Goal: Find specific page/section: Find specific page/section

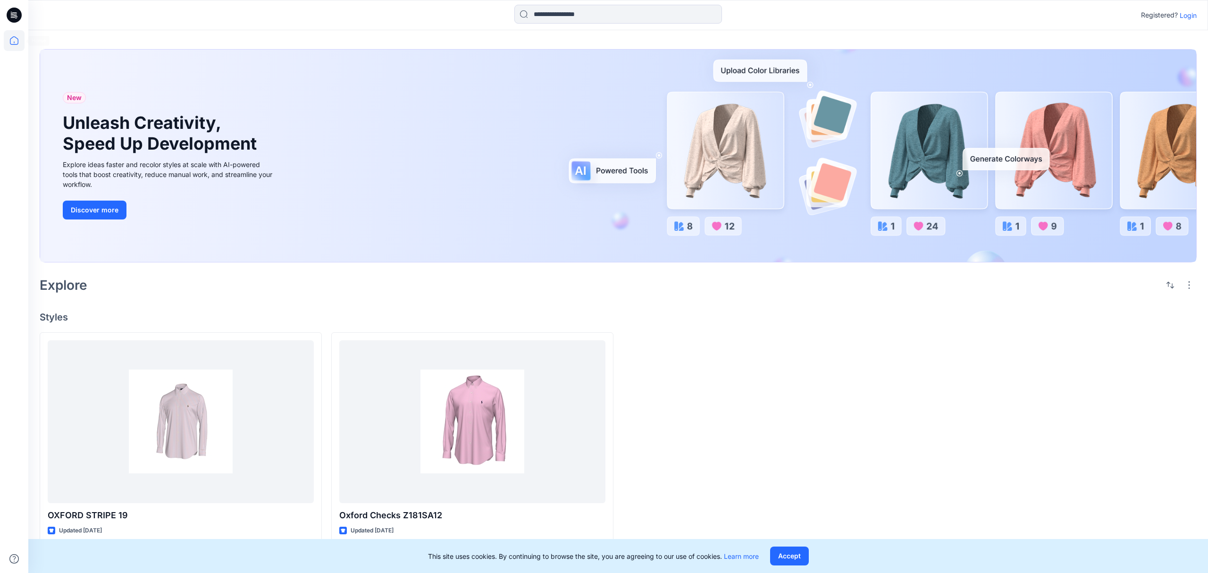
drag, startPoint x: 2, startPoint y: 39, endPoint x: 12, endPoint y: 39, distance: 9.9
click at [7, 39] on div at bounding box center [14, 286] width 28 height 573
click at [12, 39] on icon at bounding box center [14, 40] width 21 height 21
click at [1194, 16] on p "Login" at bounding box center [1188, 15] width 17 height 10
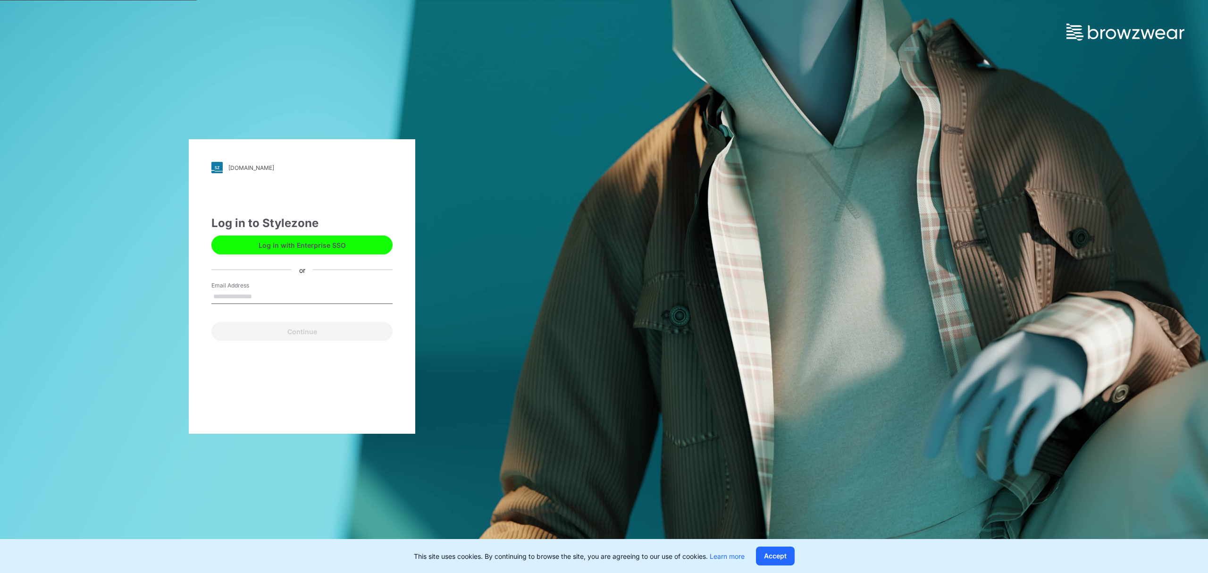
type input "**********"
click at [312, 330] on button "Continue" at bounding box center [301, 331] width 181 height 19
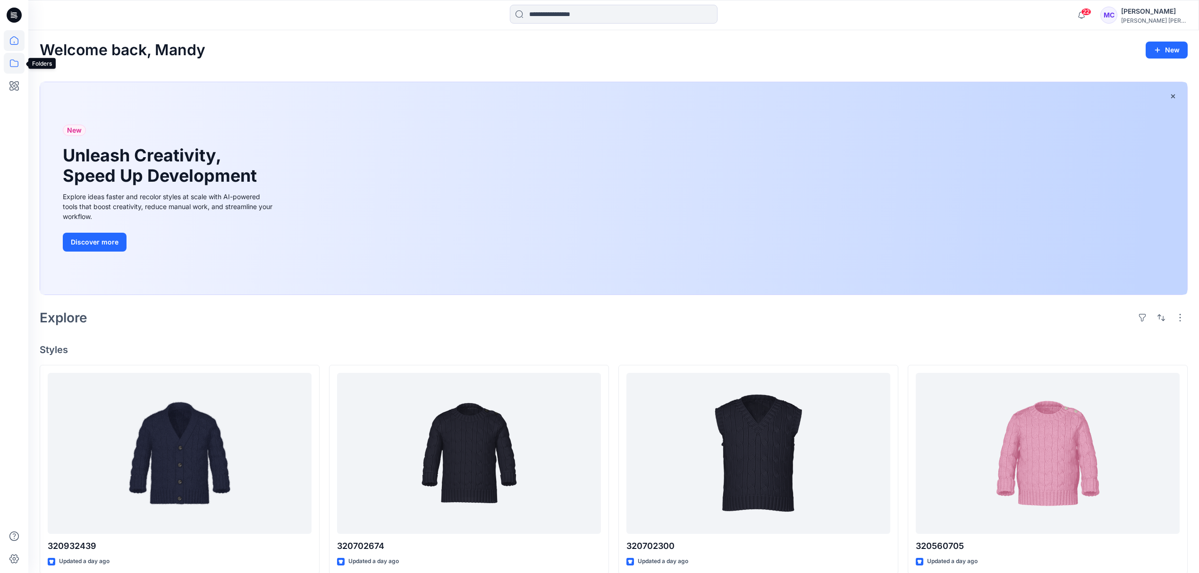
click at [8, 57] on icon at bounding box center [14, 63] width 21 height 21
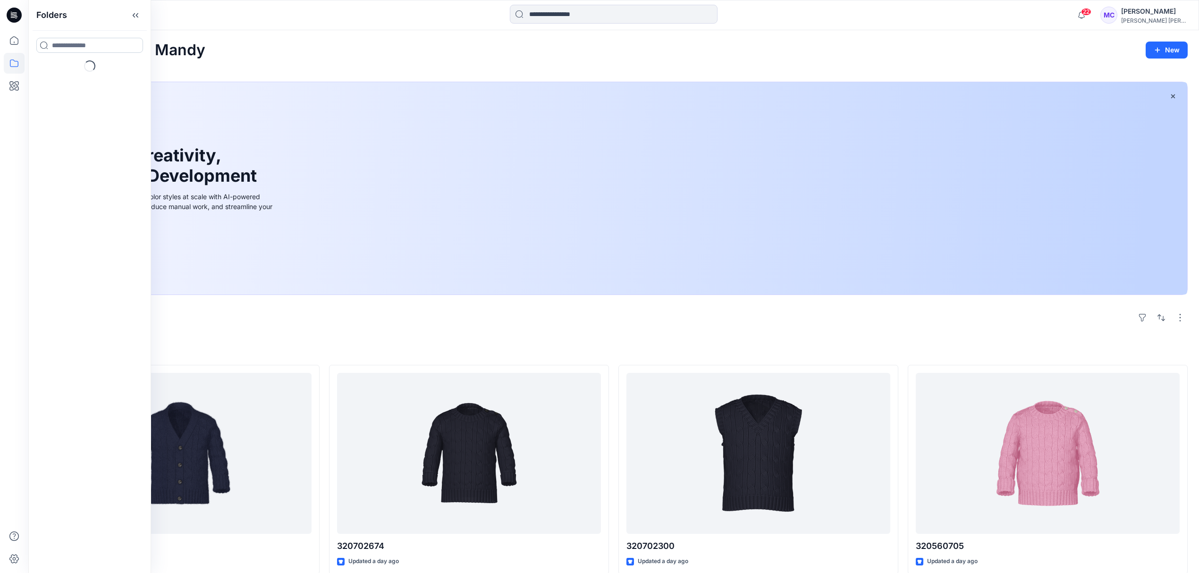
click at [95, 40] on input at bounding box center [89, 45] width 107 height 15
type input "*********"
click at [95, 67] on span "Core Assortment Digital Lib" at bounding box center [129, 66] width 90 height 8
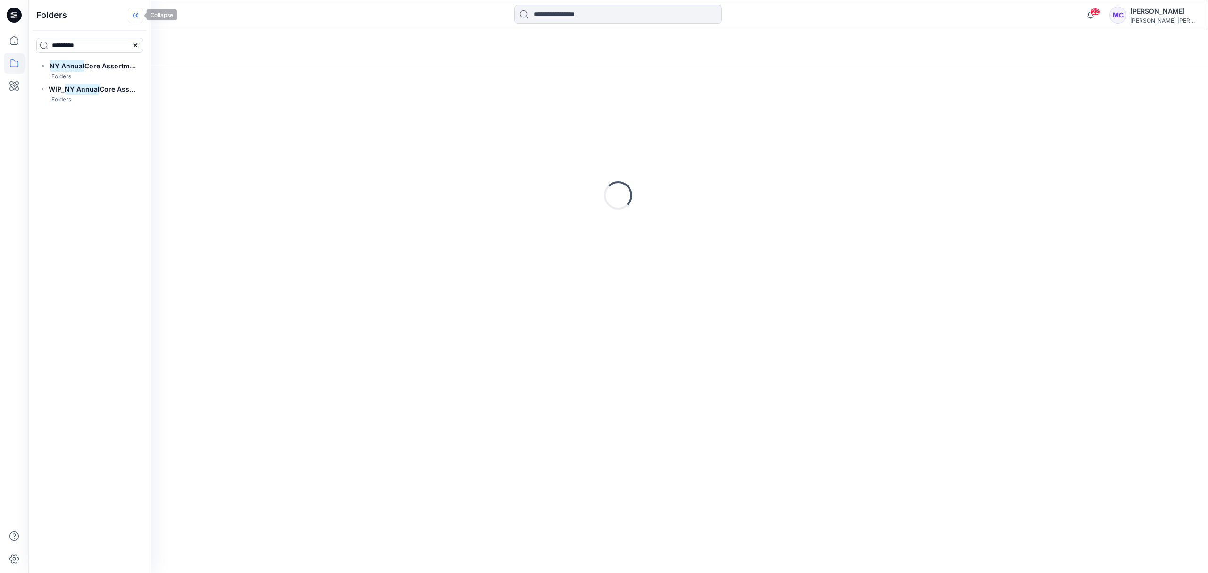
click at [140, 18] on icon at bounding box center [135, 16] width 15 height 16
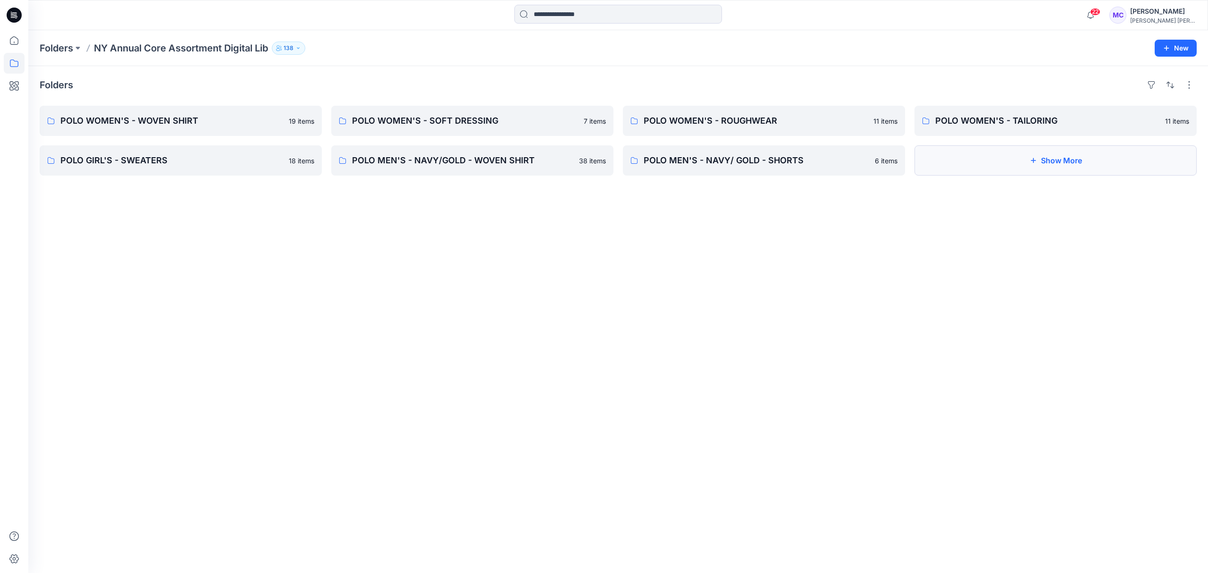
click at [989, 157] on button "Show More" at bounding box center [1056, 160] width 282 height 30
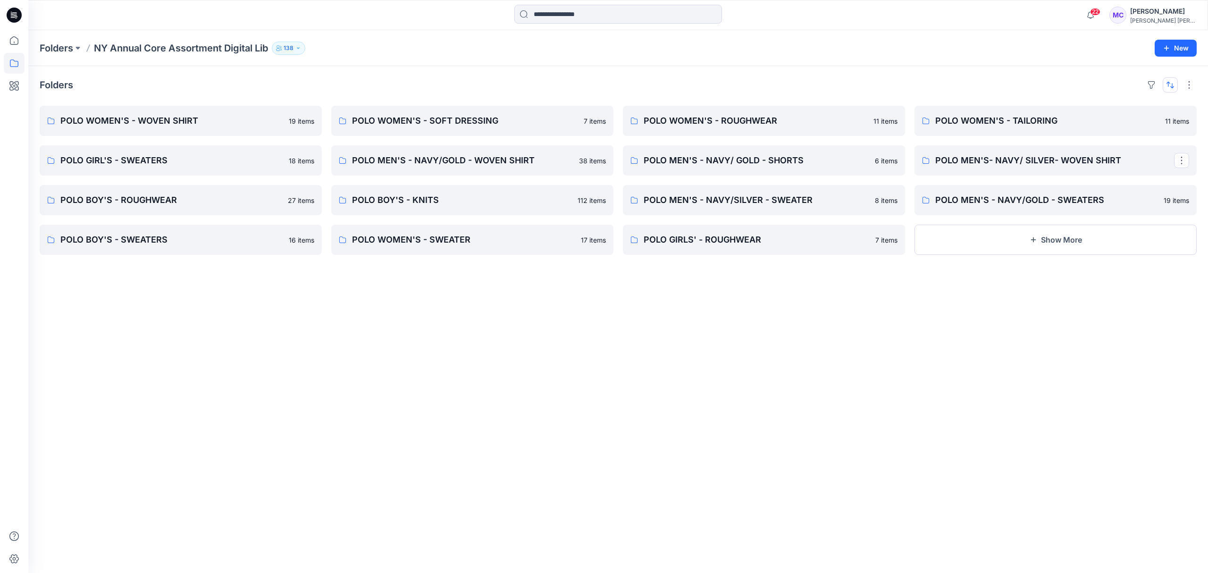
click at [1163, 80] on button "button" at bounding box center [1170, 84] width 15 height 15
drag, startPoint x: 1137, startPoint y: 127, endPoint x: 1124, endPoint y: 136, distance: 15.6
click at [1137, 127] on p "A to Z" at bounding box center [1138, 131] width 59 height 10
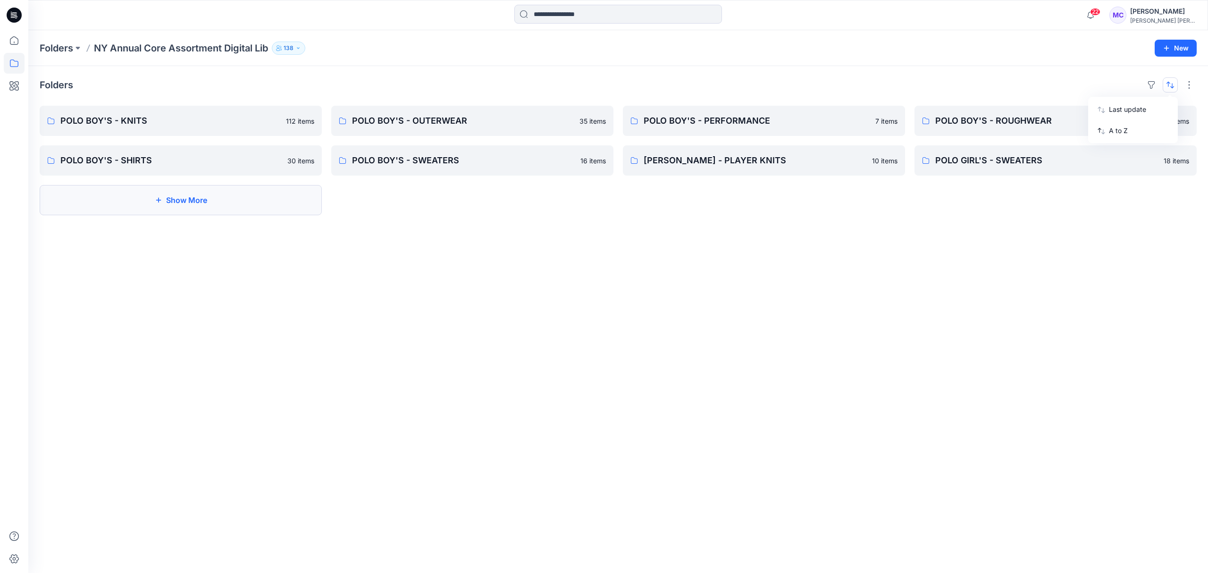
click at [158, 203] on icon "button" at bounding box center [159, 200] width 8 height 8
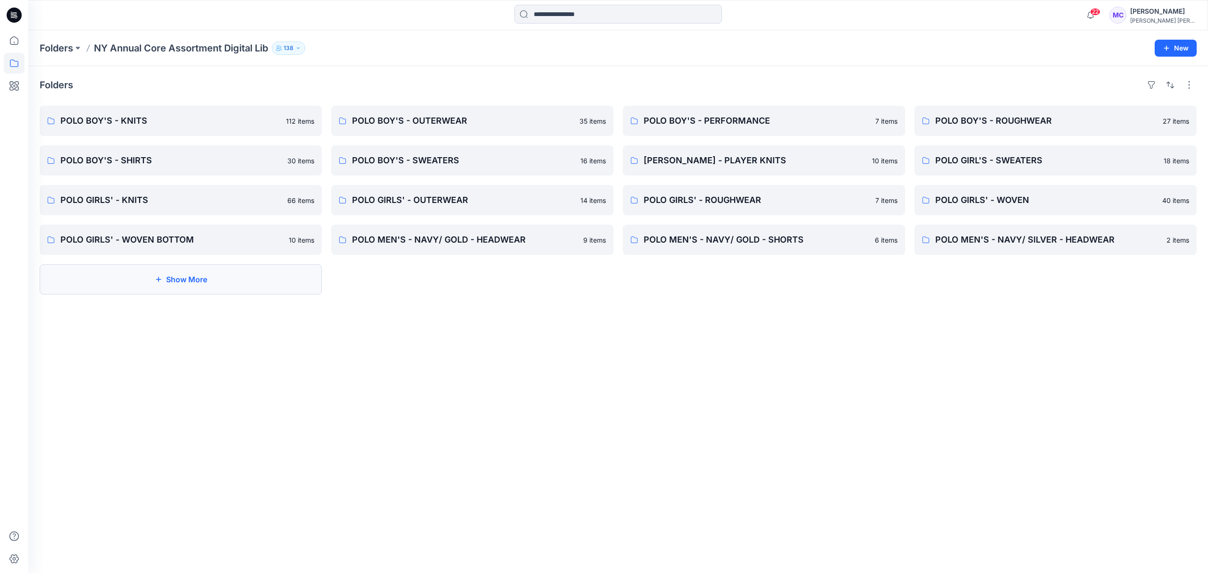
click at [163, 279] on button "Show More" at bounding box center [181, 279] width 282 height 30
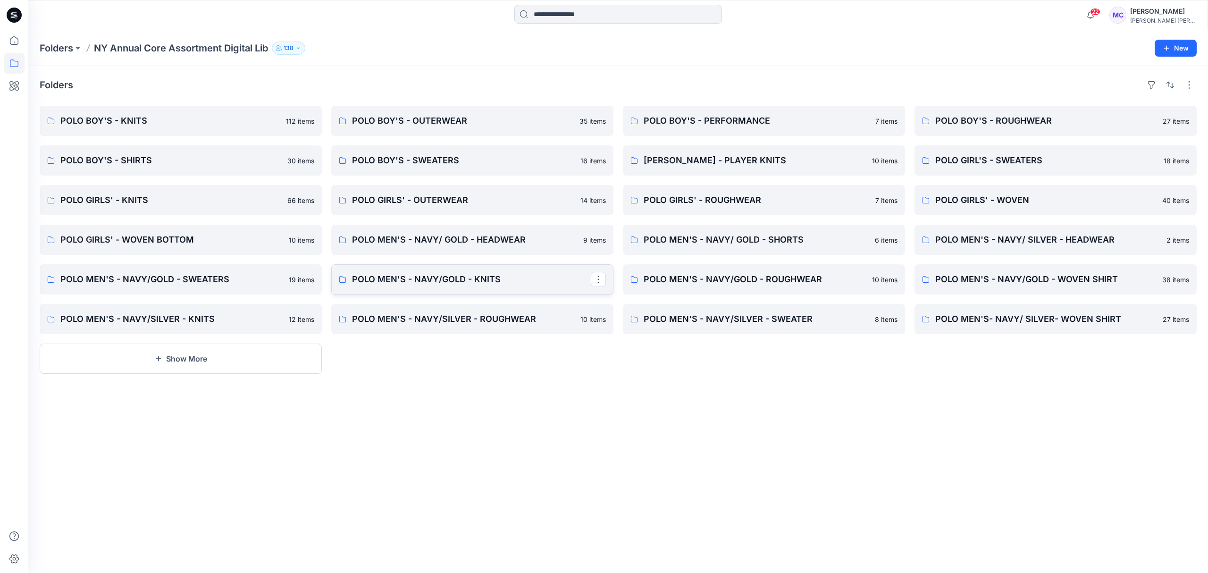
click at [385, 281] on p "POLO MEN'S - NAVY/GOLD - KNITS" at bounding box center [471, 279] width 239 height 13
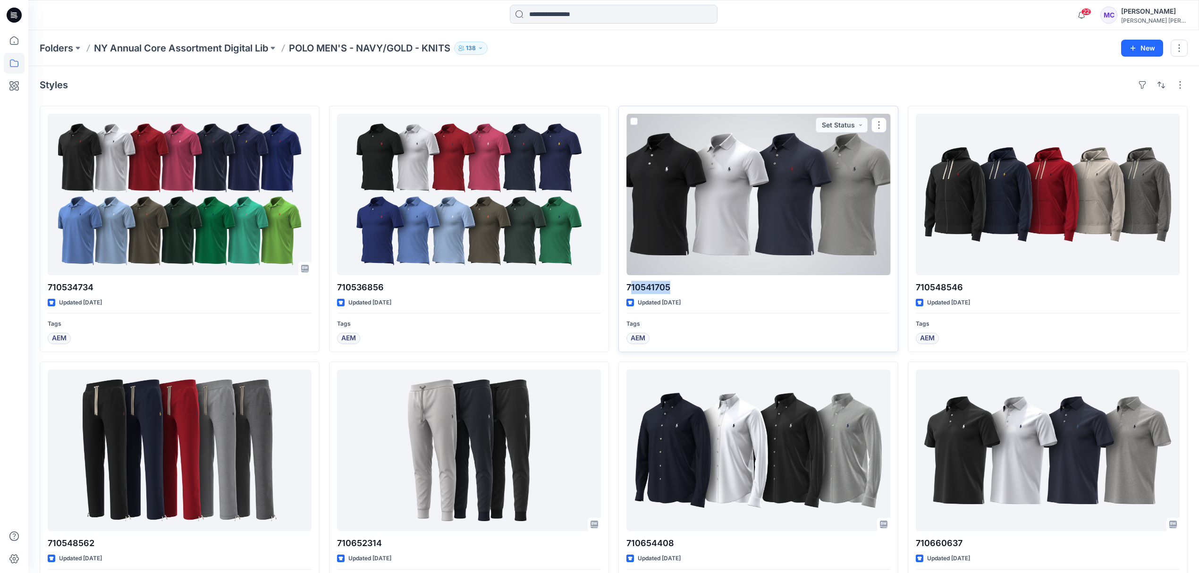
drag, startPoint x: 681, startPoint y: 291, endPoint x: 629, endPoint y: 291, distance: 51.4
click at [629, 291] on p "710541705" at bounding box center [758, 287] width 264 height 13
click at [629, 290] on p "710541705" at bounding box center [758, 287] width 264 height 13
drag, startPoint x: 675, startPoint y: 286, endPoint x: 625, endPoint y: 289, distance: 50.1
click at [625, 289] on div "710541705 Updated 3 months ago Tags AEM Set Status" at bounding box center [758, 229] width 280 height 246
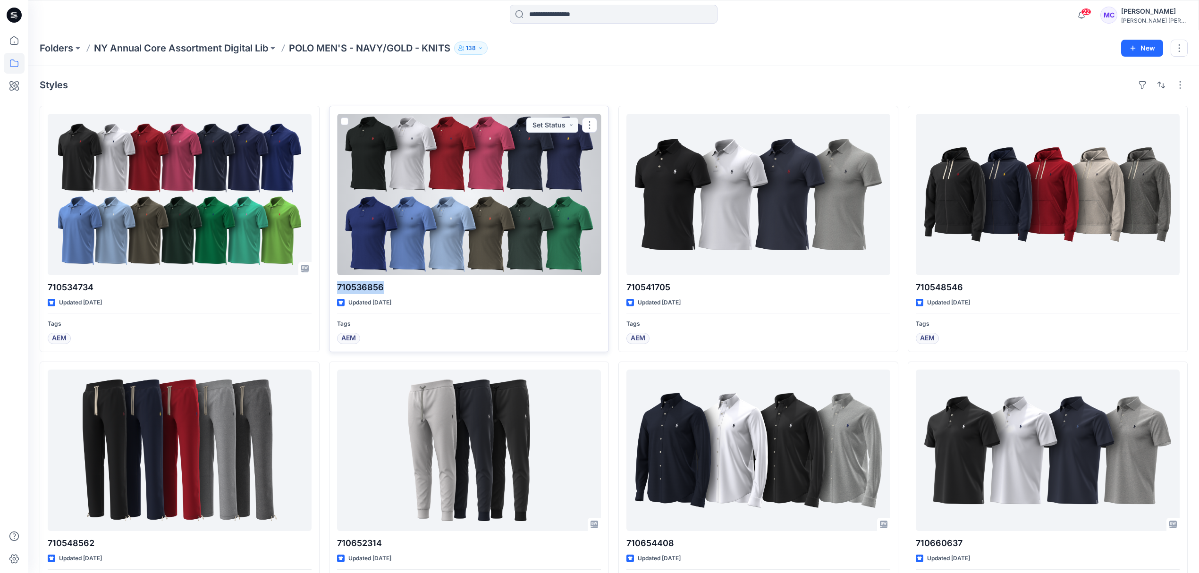
drag, startPoint x: 390, startPoint y: 286, endPoint x: 336, endPoint y: 289, distance: 53.9
click at [336, 289] on div "710536856 Updated 3 months ago Tags AEM Set Status" at bounding box center [469, 229] width 280 height 246
copy p "710536856"
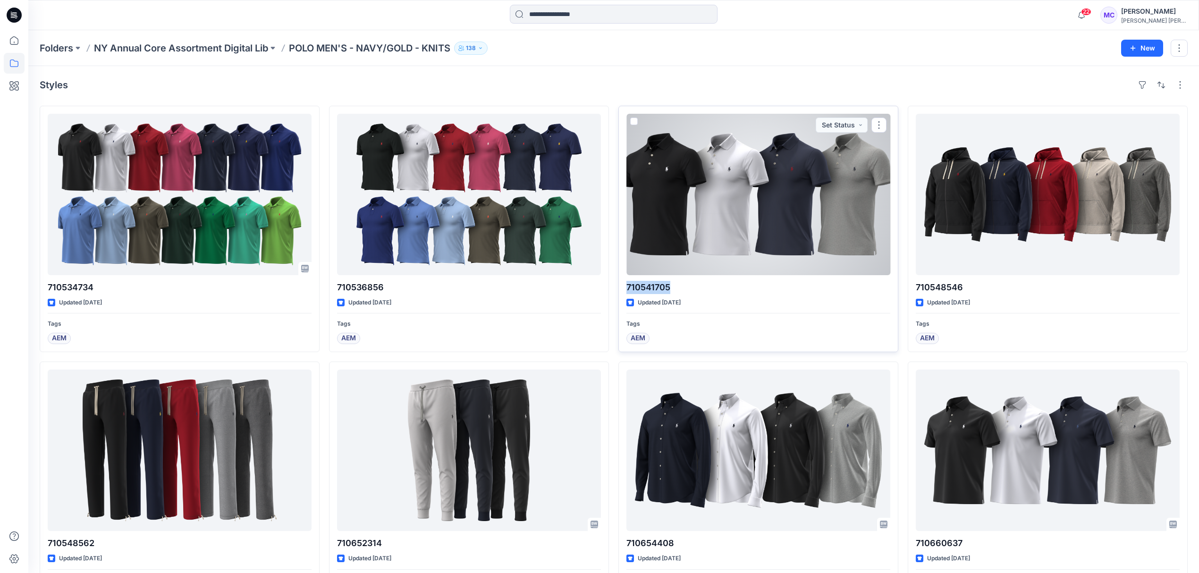
drag, startPoint x: 680, startPoint y: 286, endPoint x: 622, endPoint y: 284, distance: 57.6
click at [622, 284] on div "710541705 Updated 3 months ago Tags AEM Set Status" at bounding box center [758, 229] width 280 height 246
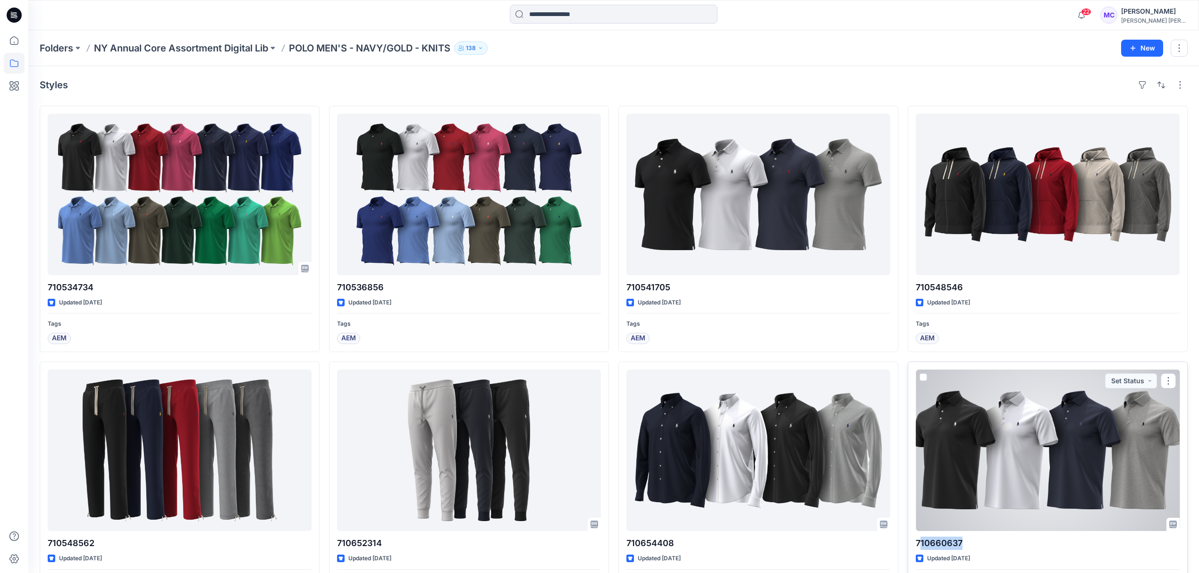
drag, startPoint x: 965, startPoint y: 546, endPoint x: 921, endPoint y: 548, distance: 43.4
click at [921, 548] on p "710660637" at bounding box center [1048, 543] width 264 height 13
drag, startPoint x: 958, startPoint y: 546, endPoint x: 967, endPoint y: 542, distance: 9.5
click at [958, 544] on p "710660637" at bounding box center [1048, 543] width 264 height 13
click at [973, 541] on p "710660637" at bounding box center [1048, 543] width 264 height 13
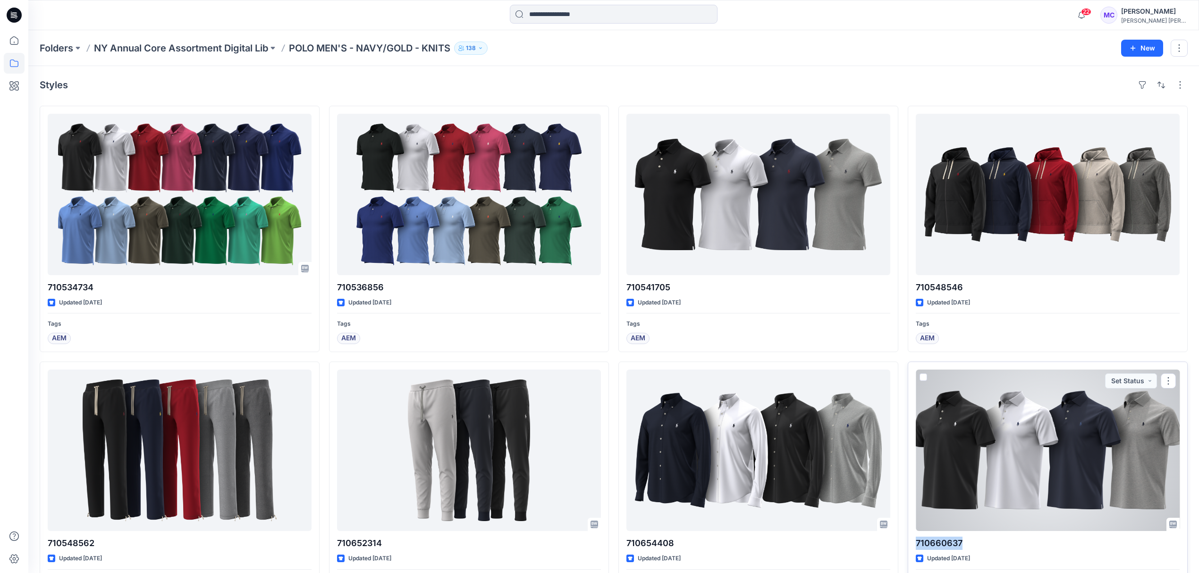
drag, startPoint x: 975, startPoint y: 541, endPoint x: 914, endPoint y: 540, distance: 60.9
click at [914, 540] on div "710660637 Updated 3 months ago Tags AEM Set Status" at bounding box center [1048, 485] width 280 height 246
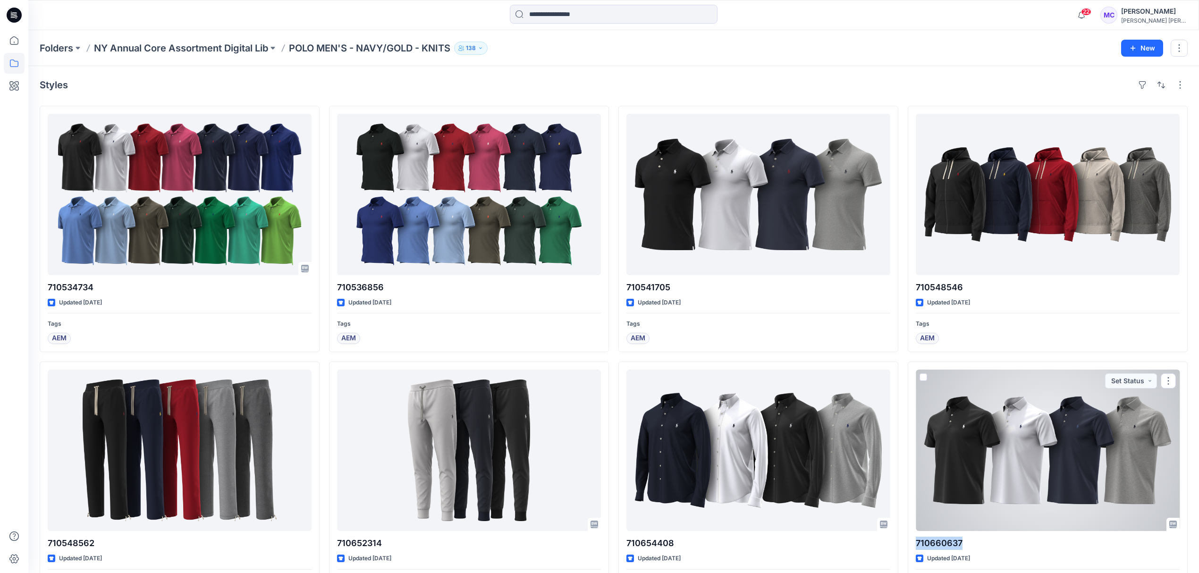
copy p "710660637"
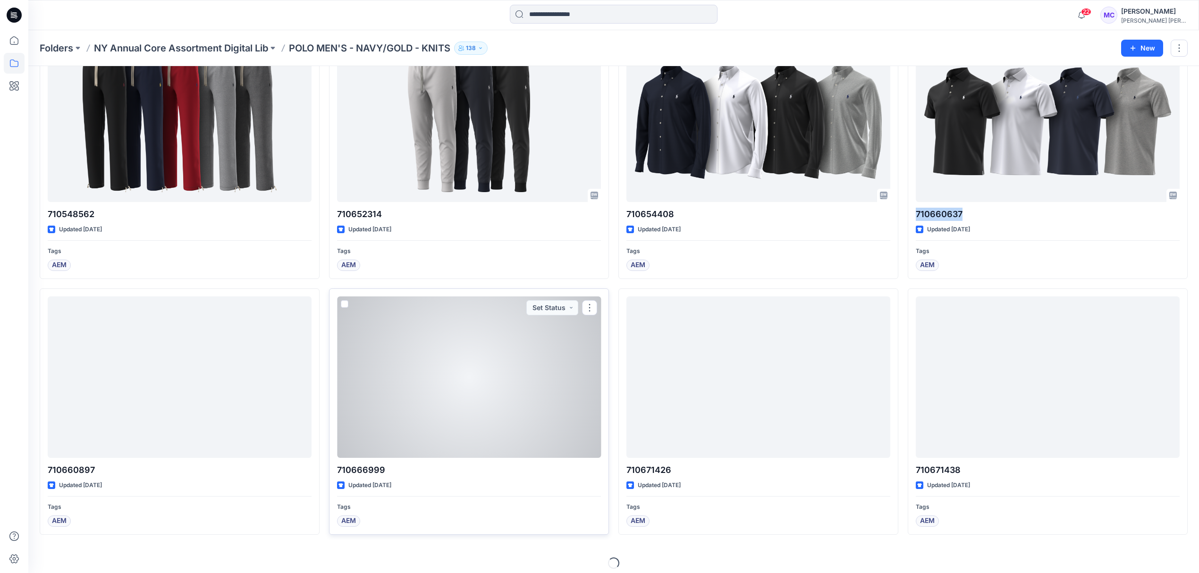
scroll to position [337, 0]
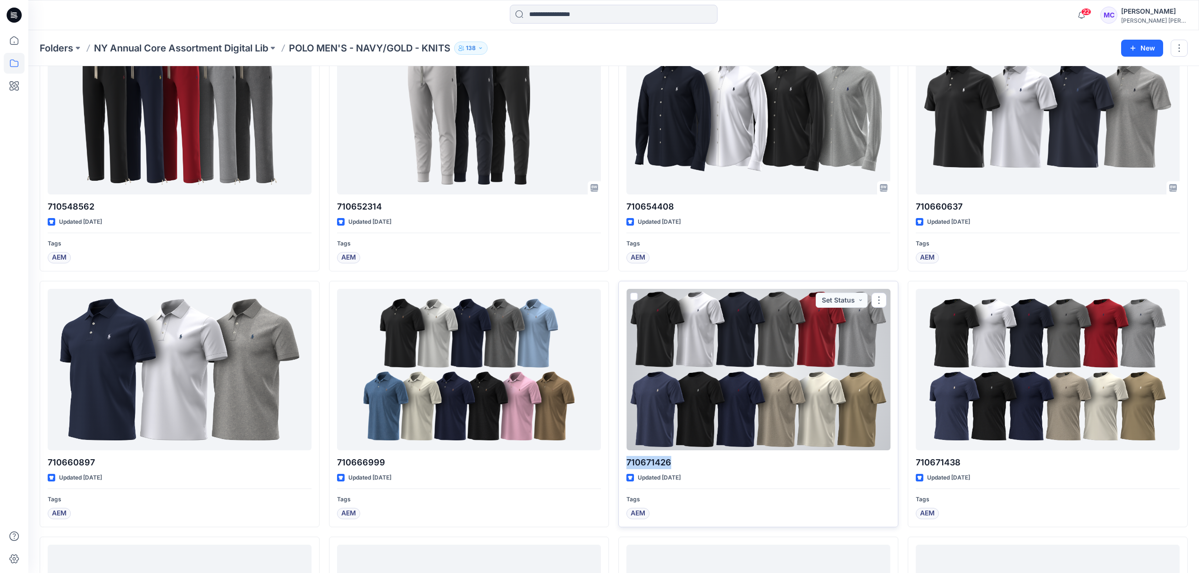
drag, startPoint x: 684, startPoint y: 467, endPoint x: 627, endPoint y: 468, distance: 57.1
click at [627, 468] on p "710671426" at bounding box center [758, 462] width 264 height 13
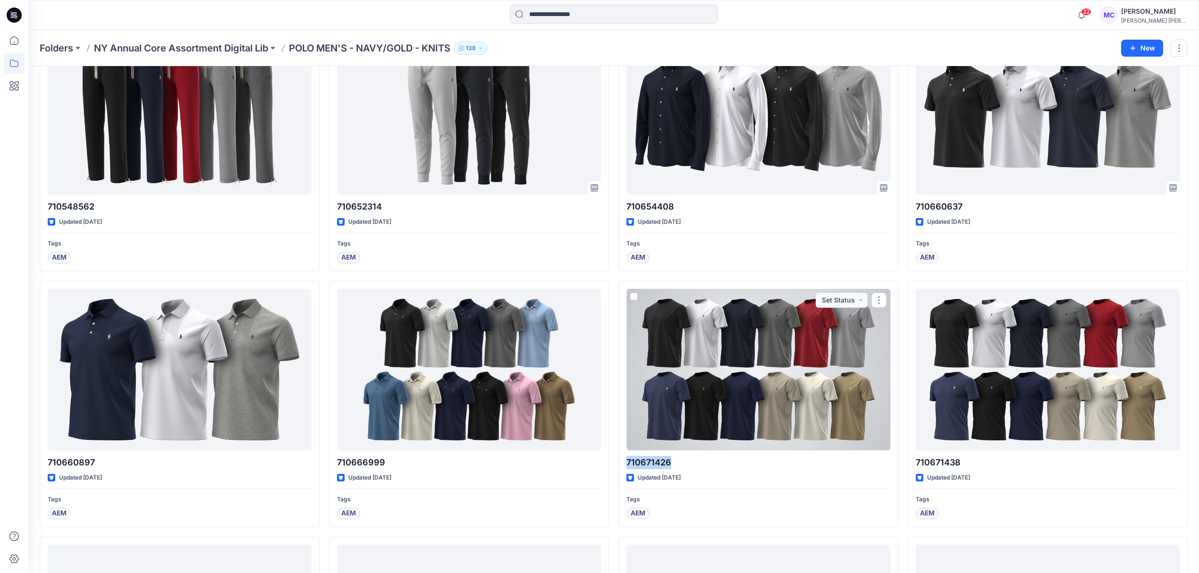
copy p "710671426"
